Goal: Task Accomplishment & Management: Use online tool/utility

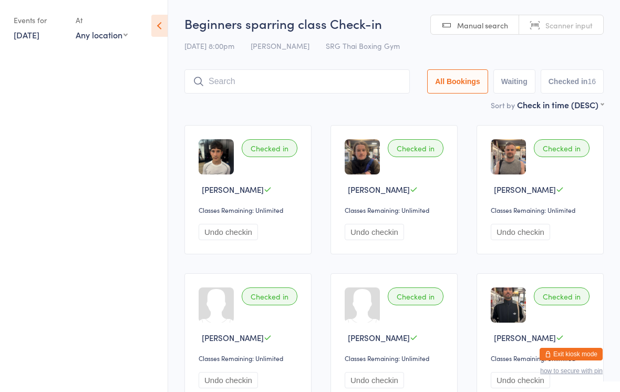
click at [195, 145] on div "Checked in Samuel Constantinides Classes Remaining: Unlimited Undo checkin" at bounding box center [247, 189] width 127 height 129
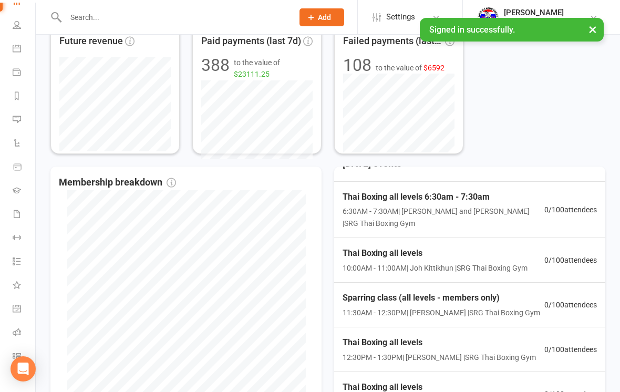
scroll to position [24, 0]
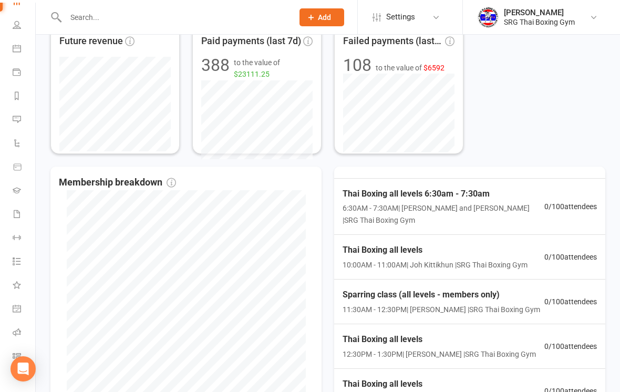
click at [7, 355] on li "Class check-in" at bounding box center [17, 357] width 35 height 24
click at [23, 346] on link "Class check-in" at bounding box center [25, 357] width 24 height 24
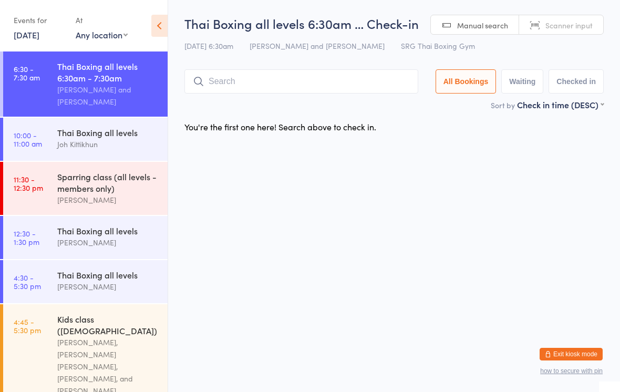
click at [279, 66] on div "Thai Boxing all levels 6:30am … Check-in 17 Sep 6:30am Luis Paulinho Cajaiba an…" at bounding box center [393, 57] width 419 height 84
click at [249, 88] on input "search" at bounding box center [301, 81] width 234 height 24
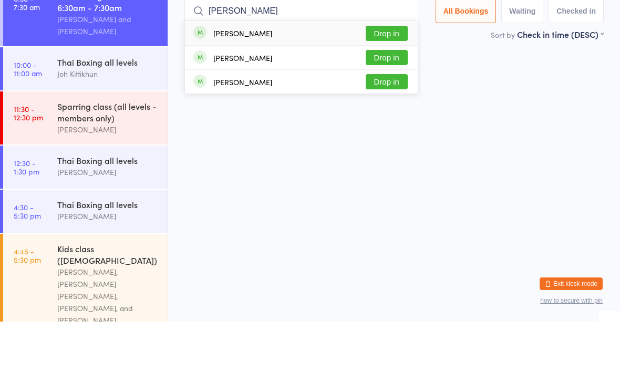
type input "Stephanie"
click at [392, 96] on button "Drop in" at bounding box center [387, 103] width 42 height 15
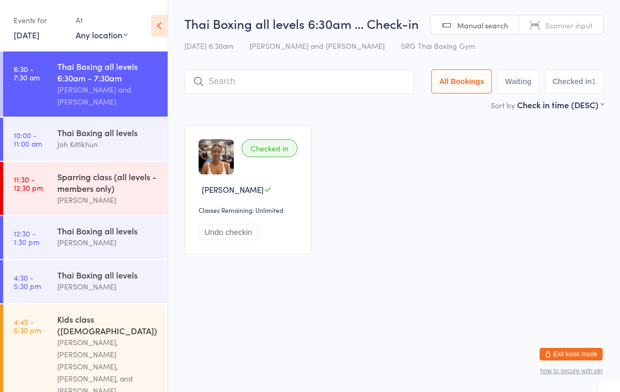
click at [228, 85] on input "search" at bounding box center [298, 81] width 229 height 24
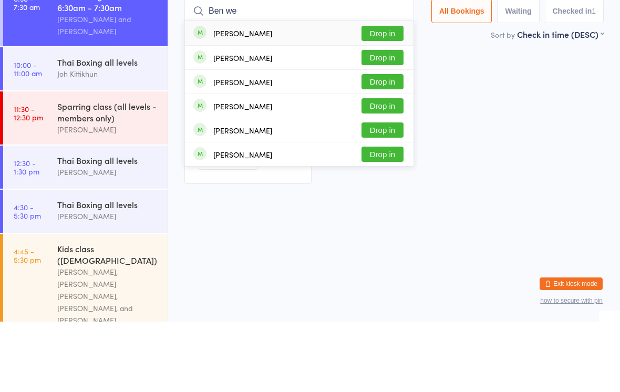
type input "Ben we"
click at [379, 96] on button "Drop in" at bounding box center [382, 103] width 42 height 15
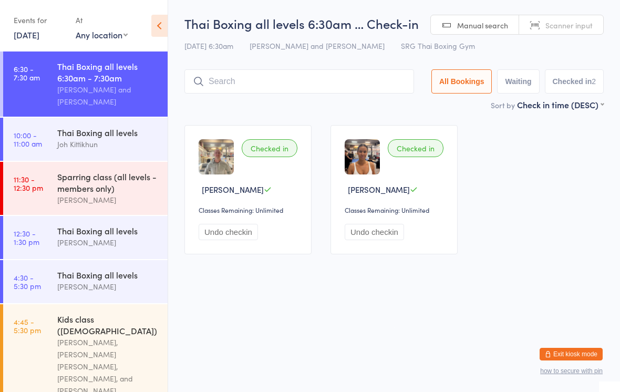
click at [103, 87] on div "Luis Paulinho Cajaiba and Cale Wild" at bounding box center [107, 96] width 101 height 24
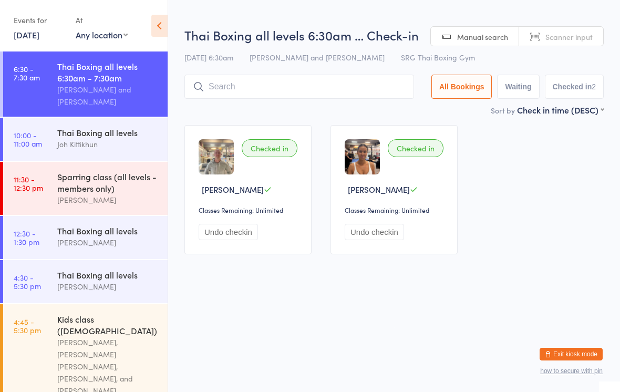
click at [280, 84] on input "search" at bounding box center [298, 87] width 229 height 24
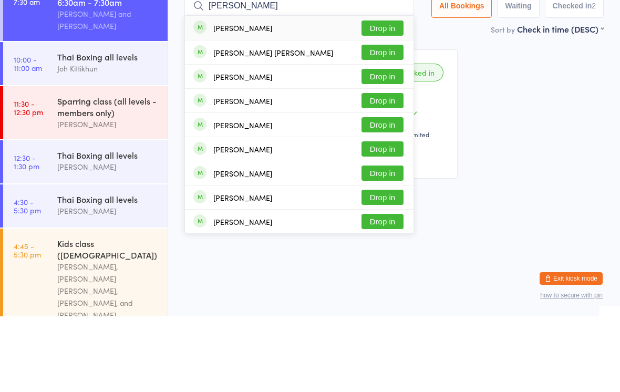
type input "David so"
click at [381, 120] on button "Drop in" at bounding box center [382, 127] width 42 height 15
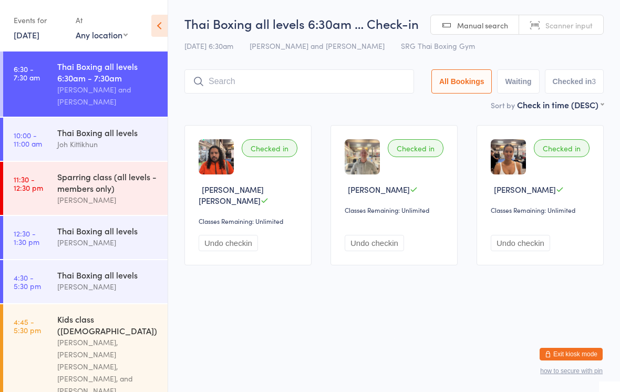
click at [347, 71] on input "search" at bounding box center [298, 81] width 229 height 24
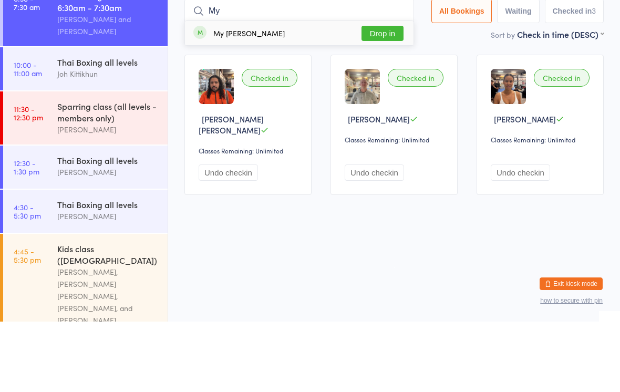
type input "My"
click at [375, 96] on button "Drop in" at bounding box center [382, 103] width 42 height 15
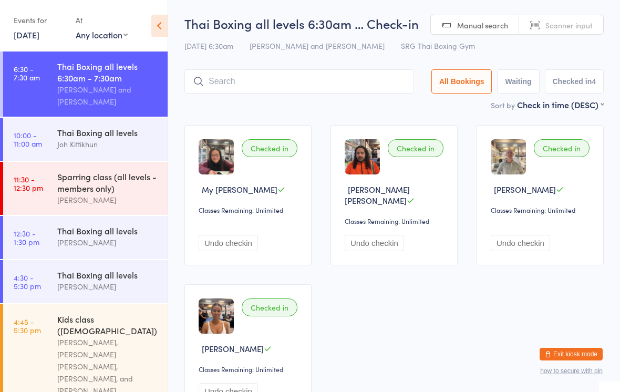
click at [302, 75] on input "search" at bounding box center [298, 81] width 229 height 24
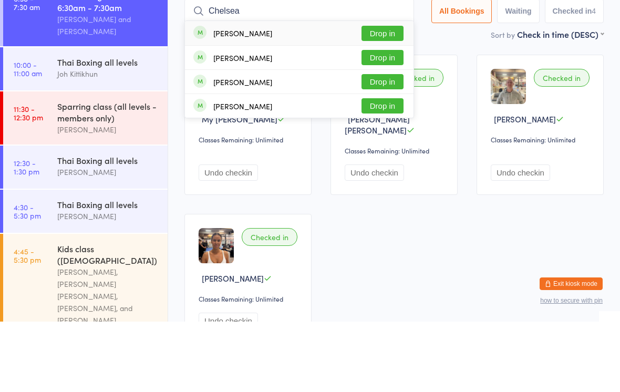
type input "Chelsea"
click at [381, 96] on button "Drop in" at bounding box center [382, 103] width 42 height 15
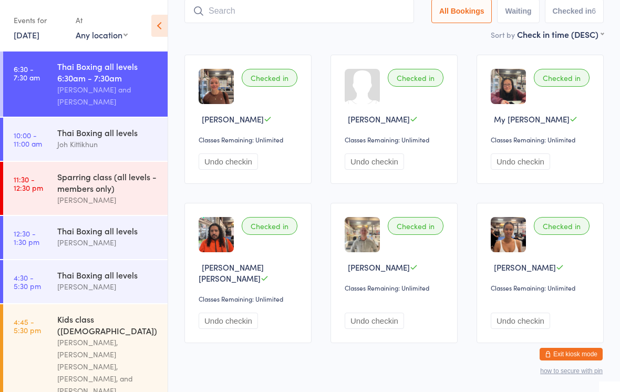
click at [288, 20] on input "search" at bounding box center [298, 11] width 229 height 24
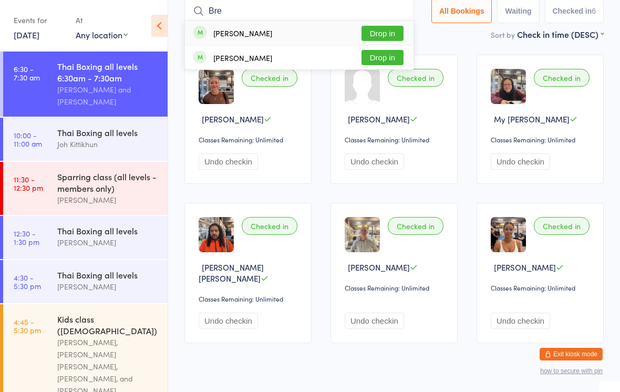
type input "Bre"
click at [380, 33] on button "Drop in" at bounding box center [382, 33] width 42 height 15
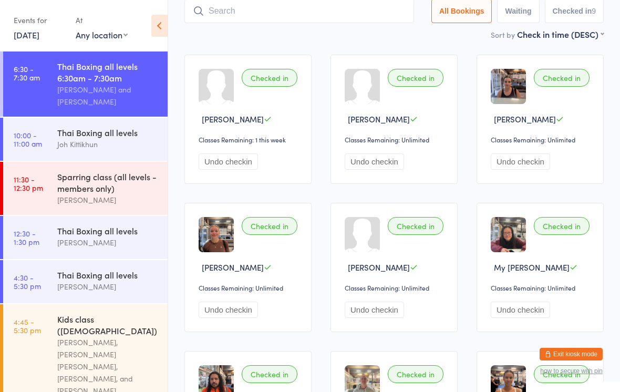
click at [354, 9] on input "search" at bounding box center [298, 11] width 229 height 24
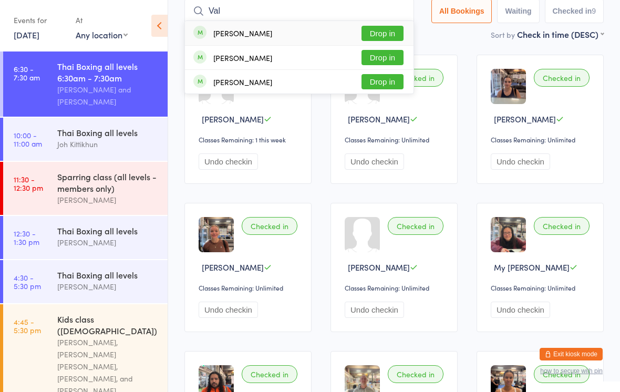
type input "Val"
click at [381, 29] on button "Drop in" at bounding box center [382, 33] width 42 height 15
